Goal: Task Accomplishment & Management: Manage account settings

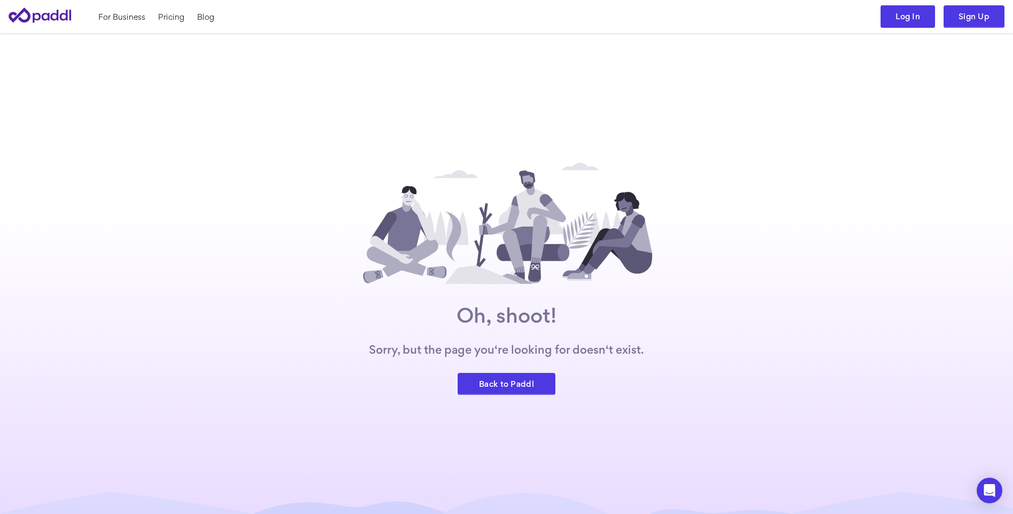
click at [917, 21] on link "Log In" at bounding box center [907, 16] width 54 height 22
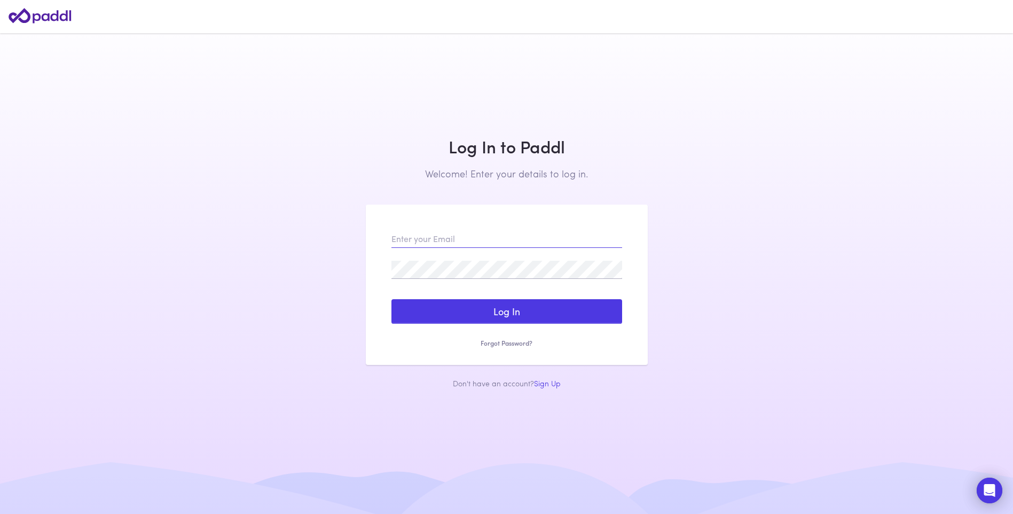
click at [444, 240] on input "email" at bounding box center [506, 239] width 231 height 18
type input "8633217@hanmail.net"
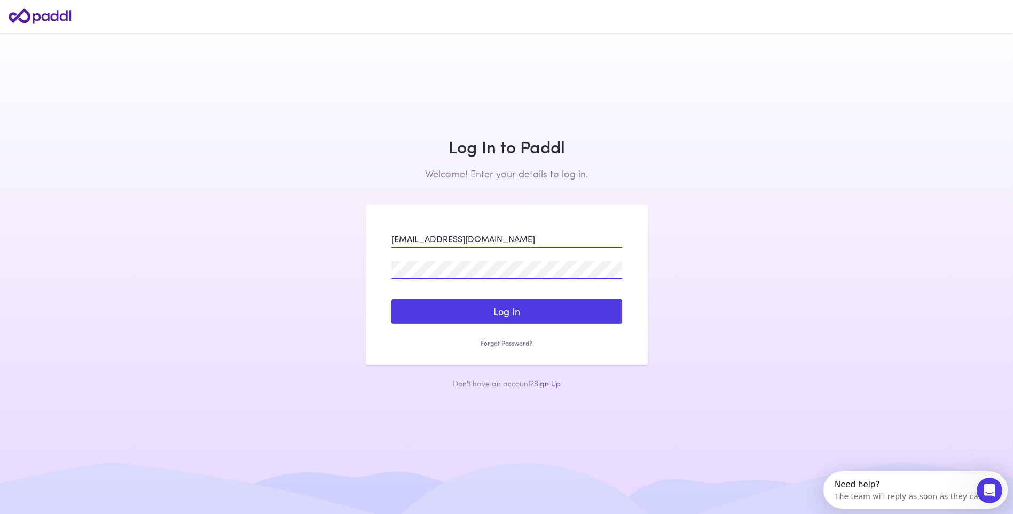
click at [391, 299] on button "Log In" at bounding box center [506, 311] width 231 height 25
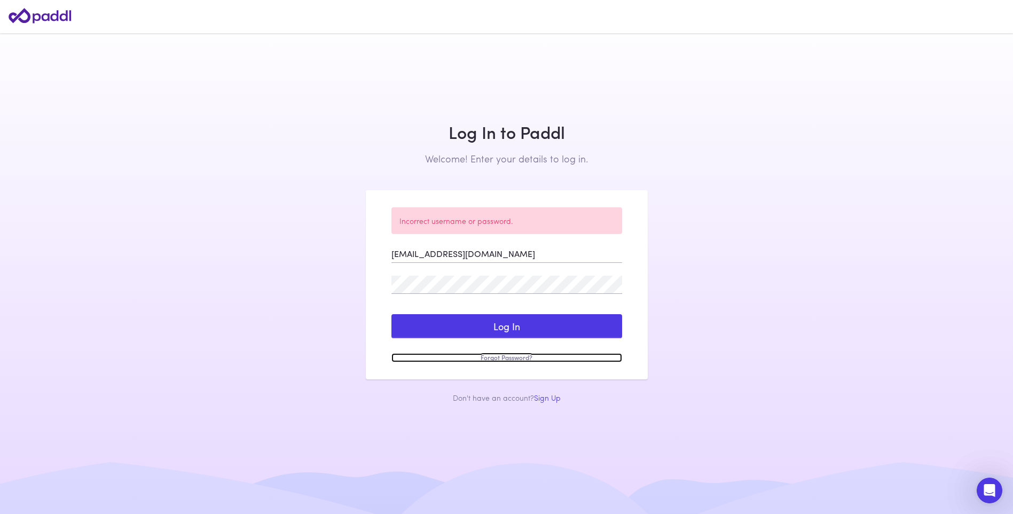
click at [510, 356] on link "Forgot Password?" at bounding box center [506, 357] width 231 height 9
